Goal: Information Seeking & Learning: Learn about a topic

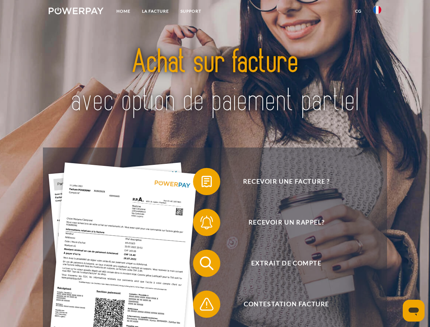
click at [76, 12] on img at bounding box center [76, 10] width 55 height 7
click at [378, 12] on img at bounding box center [377, 10] width 8 height 8
click at [358, 11] on link "CG" at bounding box center [359, 11] width 18 height 12
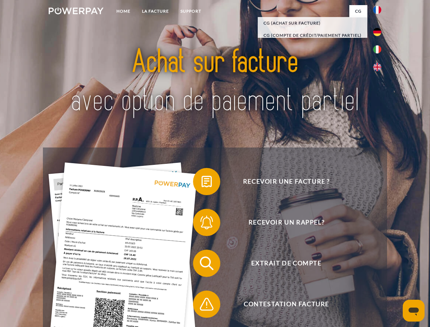
click at [202, 183] on span at bounding box center [197, 182] width 34 height 34
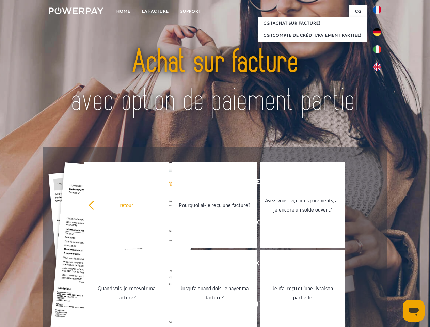
click at [202, 224] on link "Pourquoi ai-je reçu une facture?" at bounding box center [214, 205] width 85 height 85
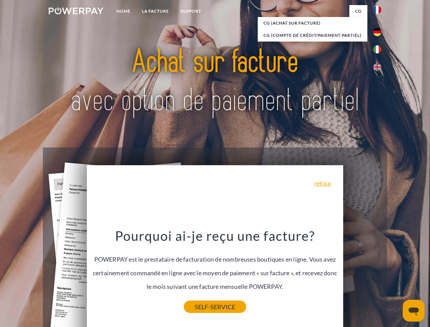
click at [202, 306] on link "SELF-SERVICE" at bounding box center [215, 307] width 62 height 12
click at [414, 311] on icon "Ouvrir la fenêtre de messagerie" at bounding box center [414, 312] width 10 height 8
